Goal: Information Seeking & Learning: Learn about a topic

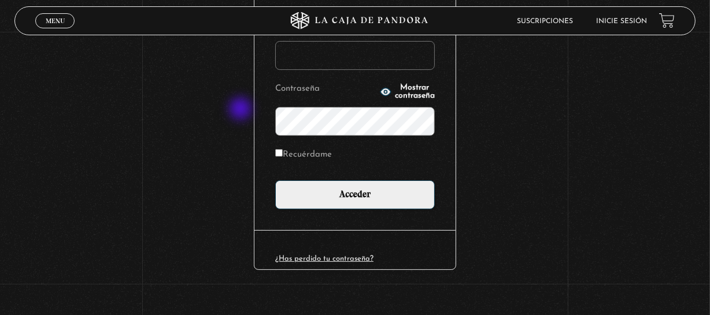
scroll to position [183, 0]
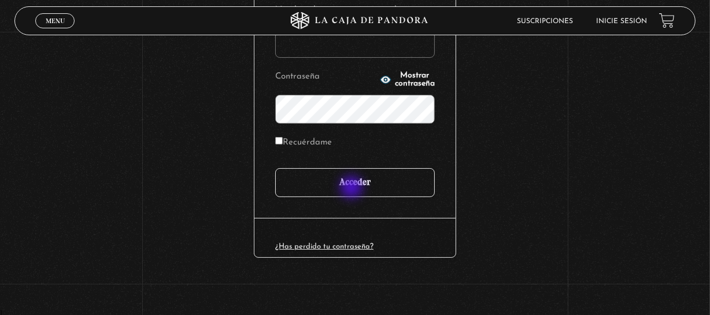
type input "mvargasvc2702@gmail.com"
click at [353, 187] on input "Acceder" at bounding box center [355, 182] width 160 height 29
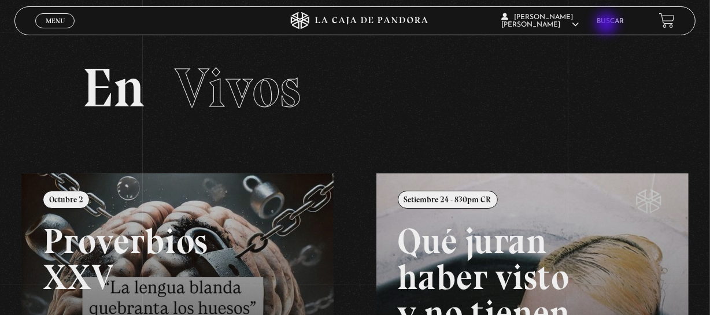
click at [608, 24] on li "Buscar" at bounding box center [610, 21] width 27 height 18
click at [619, 17] on li "Buscar" at bounding box center [610, 21] width 27 height 18
click at [618, 18] on link "Buscar" at bounding box center [610, 21] width 27 height 7
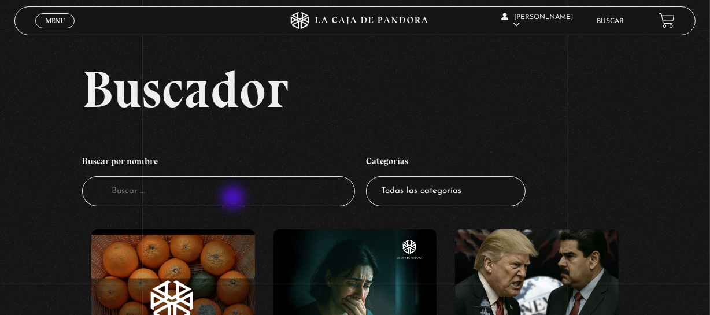
click at [234, 199] on input "Buscador" at bounding box center [218, 191] width 273 height 31
type input "ed gein"
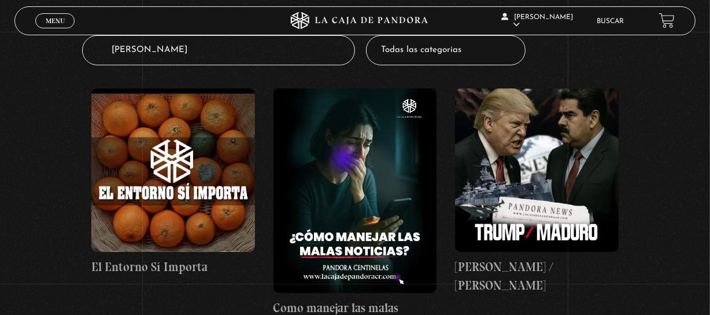
scroll to position [161, 0]
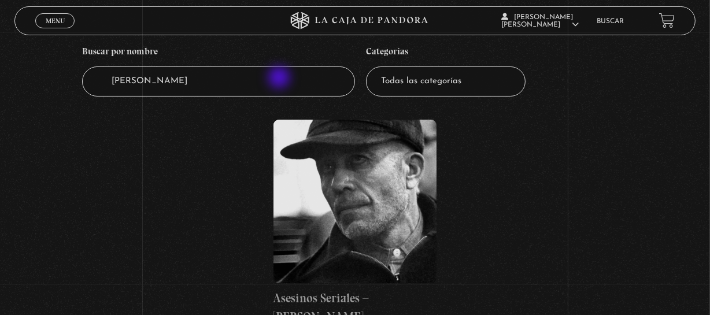
scroll to position [138, 0]
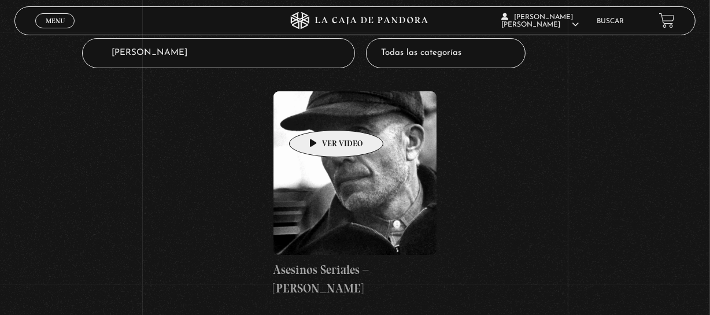
click at [318, 113] on figure at bounding box center [356, 173] width 164 height 164
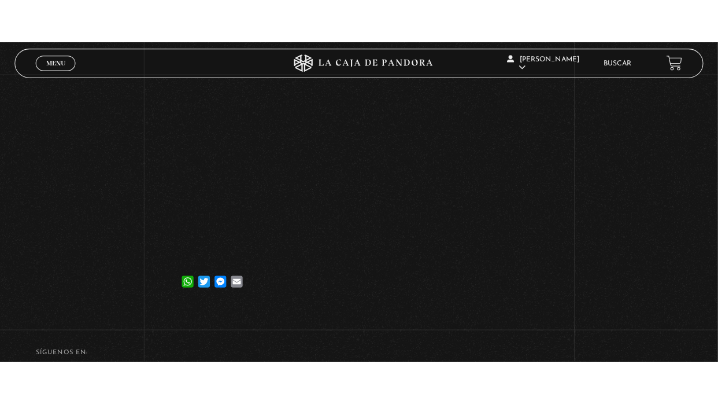
scroll to position [253, 0]
